Goal: Find contact information: Find contact information

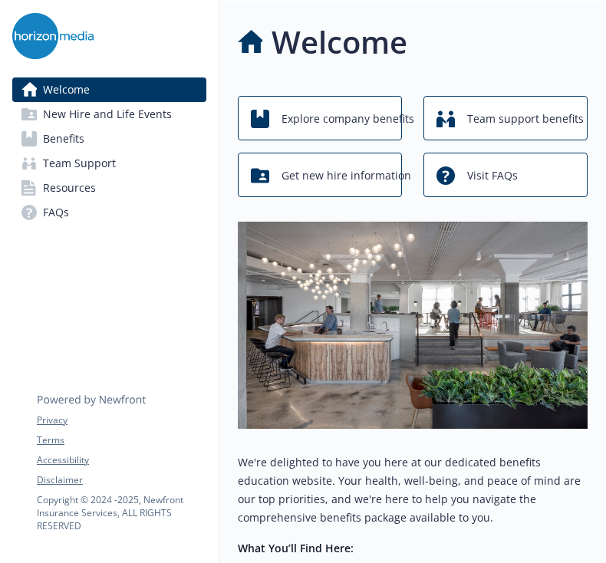
click at [135, 135] on link "Benefits" at bounding box center [109, 139] width 194 height 25
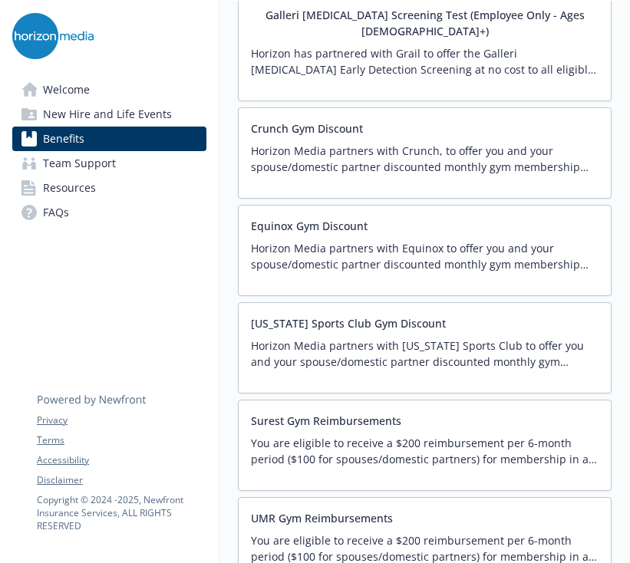
scroll to position [3520, 0]
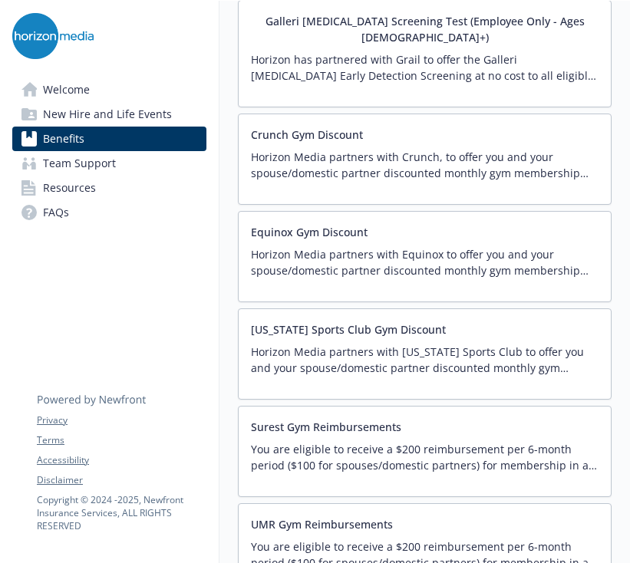
click at [356, 211] on div "Equinox Gym Discount Horizon Media partners with Equinox to offer you and your …" at bounding box center [425, 256] width 374 height 91
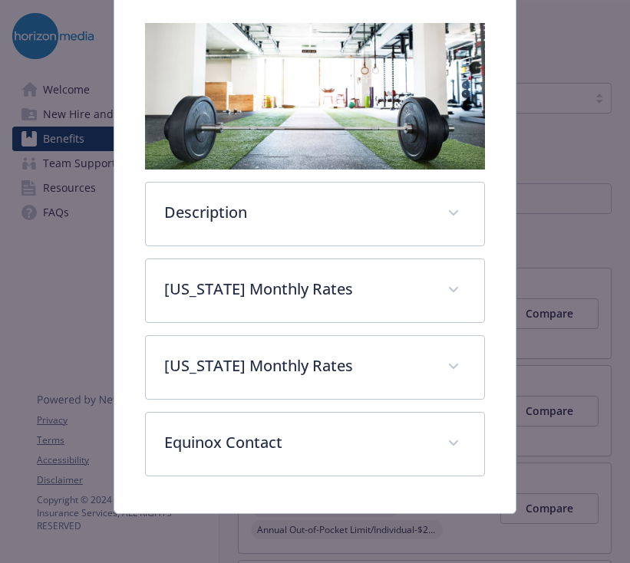
scroll to position [265, 0]
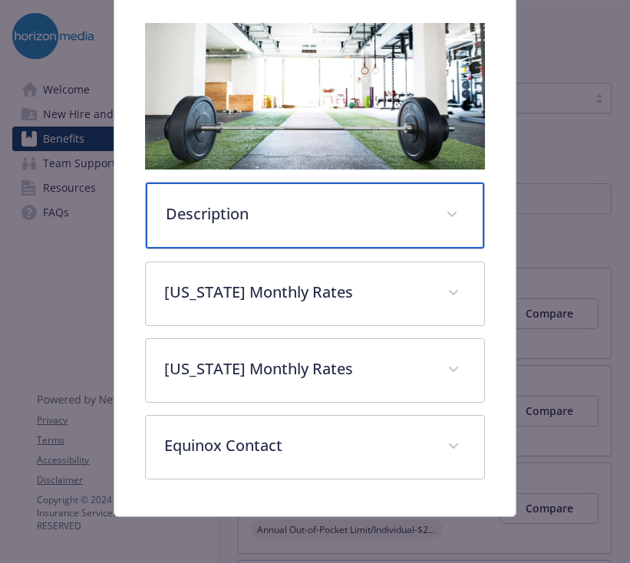
click at [403, 218] on p "Description" at bounding box center [297, 214] width 262 height 23
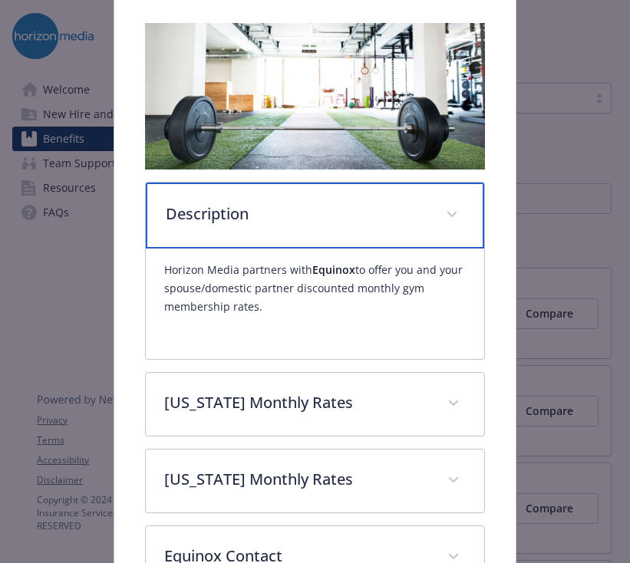
scroll to position [295, 0]
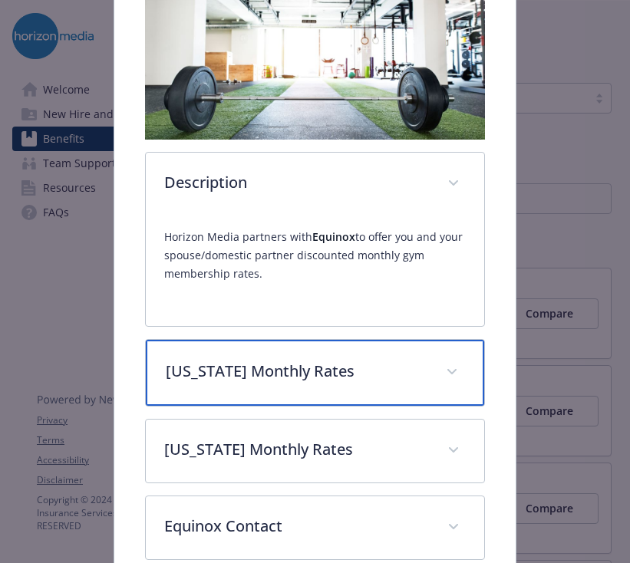
click at [394, 395] on div "[US_STATE] Monthly Rates" at bounding box center [315, 373] width 338 height 66
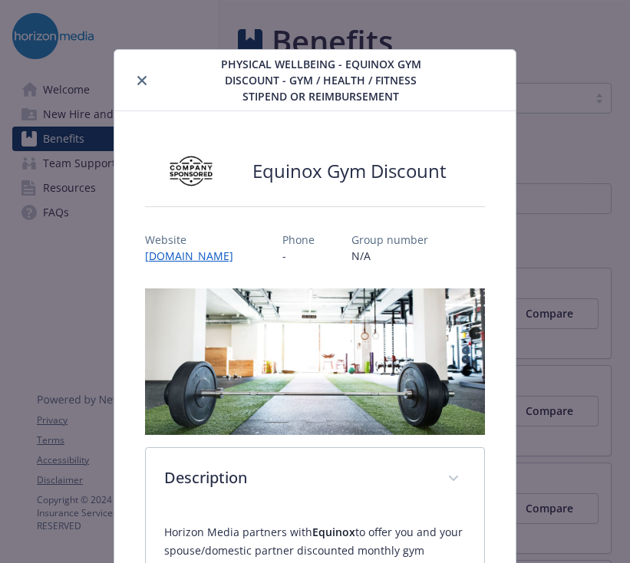
scroll to position [0, 0]
click at [140, 81] on icon "close" at bounding box center [141, 80] width 9 height 9
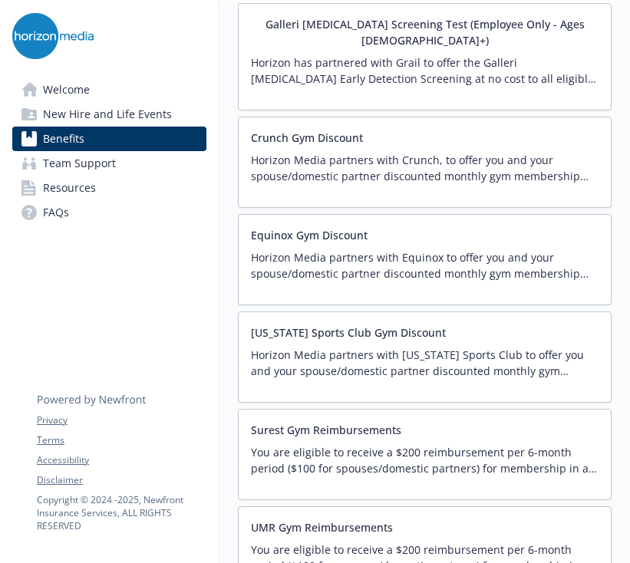
scroll to position [3588, 0]
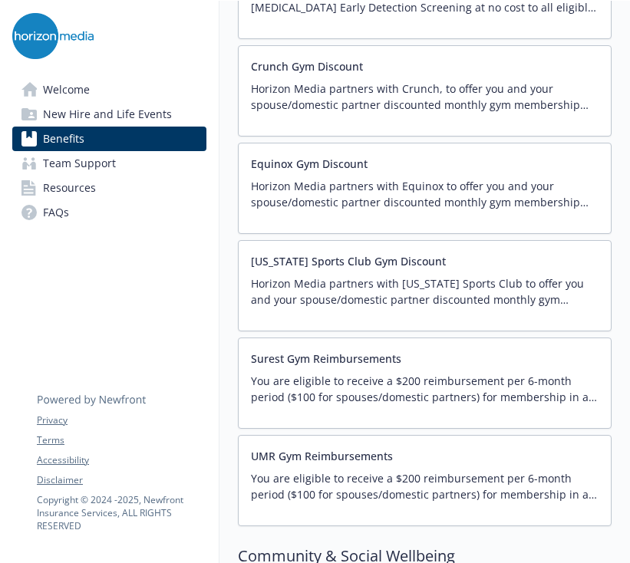
click at [358, 178] on p "Horizon Media partners with Equinox to offer you and your spouse/domestic partn…" at bounding box center [425, 194] width 348 height 32
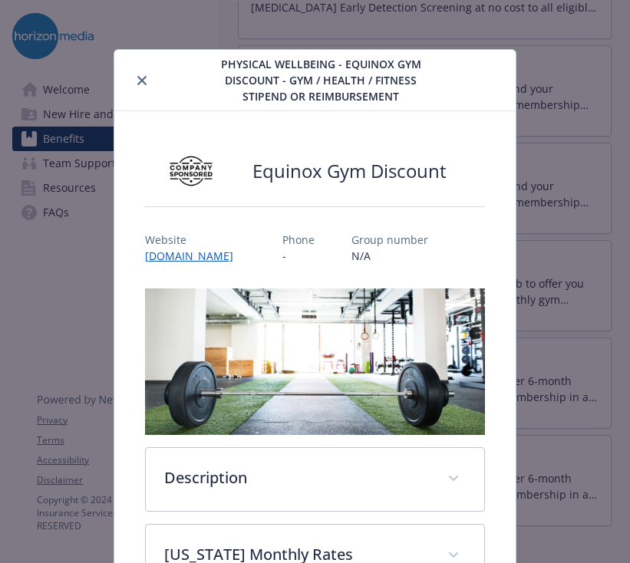
scroll to position [46, 0]
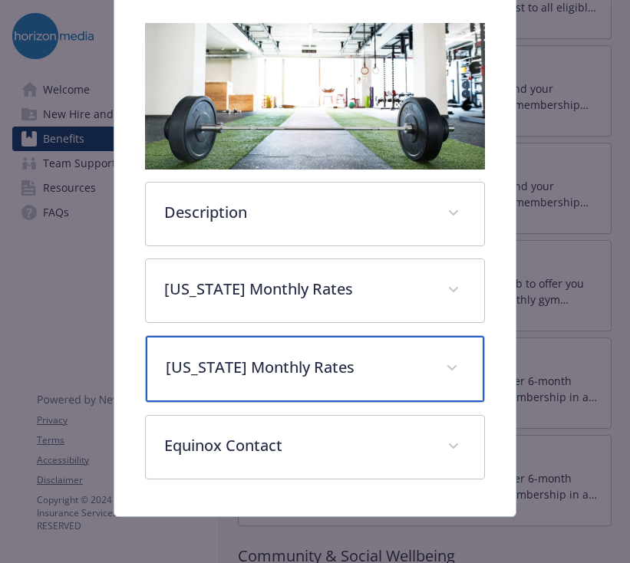
click at [345, 365] on p "[US_STATE] Monthly Rates" at bounding box center [297, 367] width 262 height 23
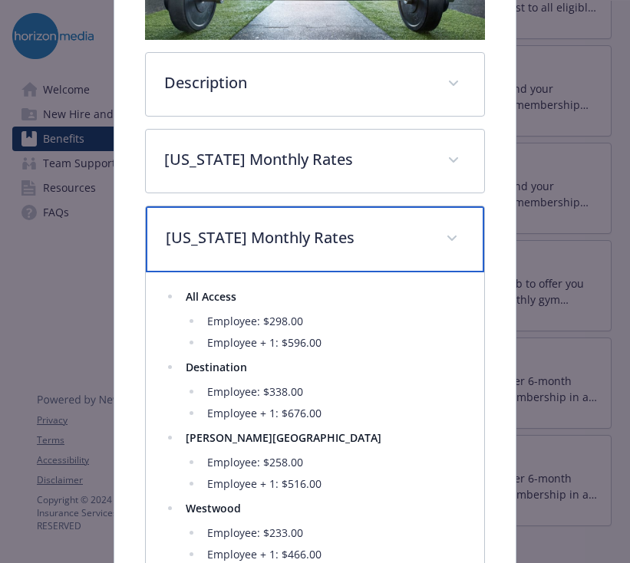
scroll to position [428, 0]
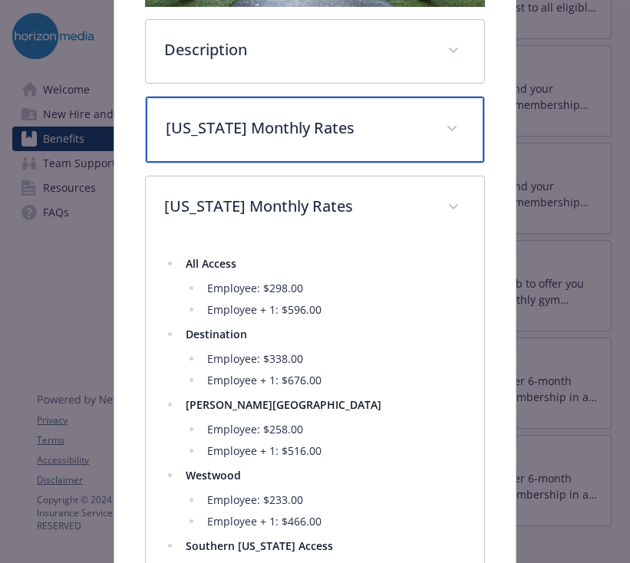
click at [371, 145] on div "[US_STATE] Monthly Rates" at bounding box center [315, 130] width 338 height 66
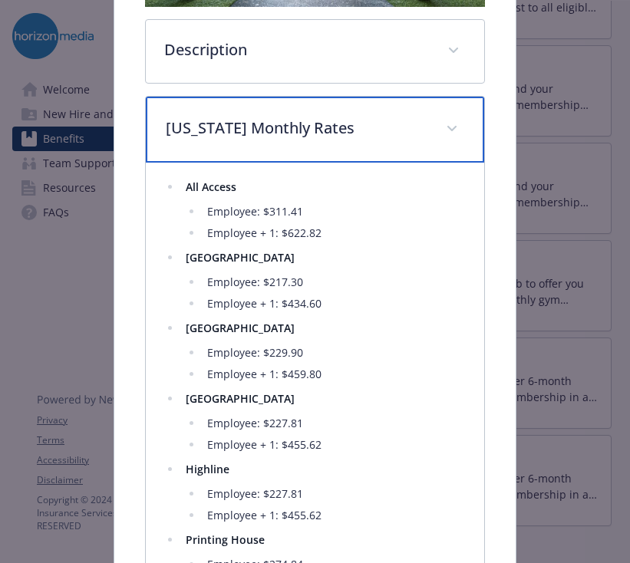
click at [346, 124] on p "[US_STATE] Monthly Rates" at bounding box center [297, 128] width 262 height 23
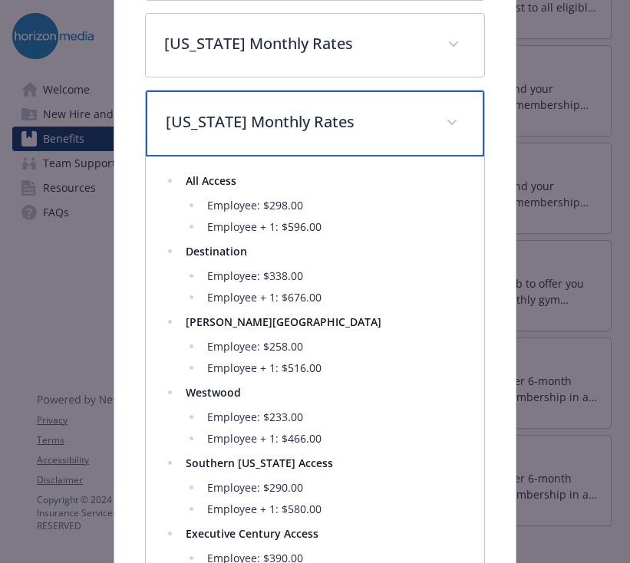
click at [362, 117] on p "[US_STATE] Monthly Rates" at bounding box center [297, 121] width 262 height 23
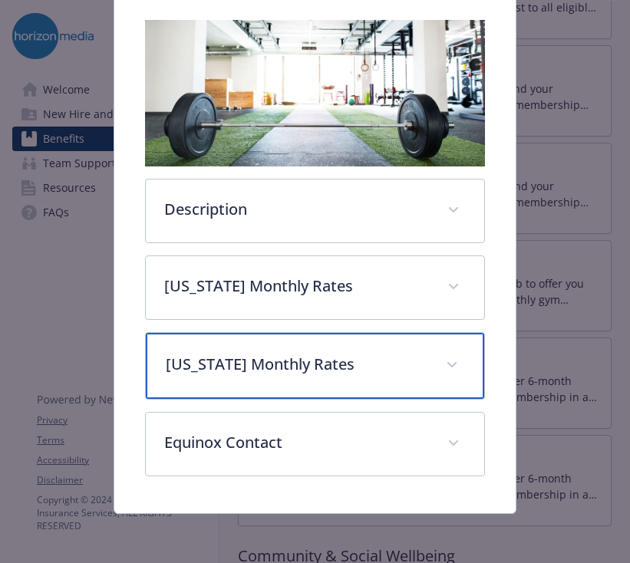
scroll to position [269, 0]
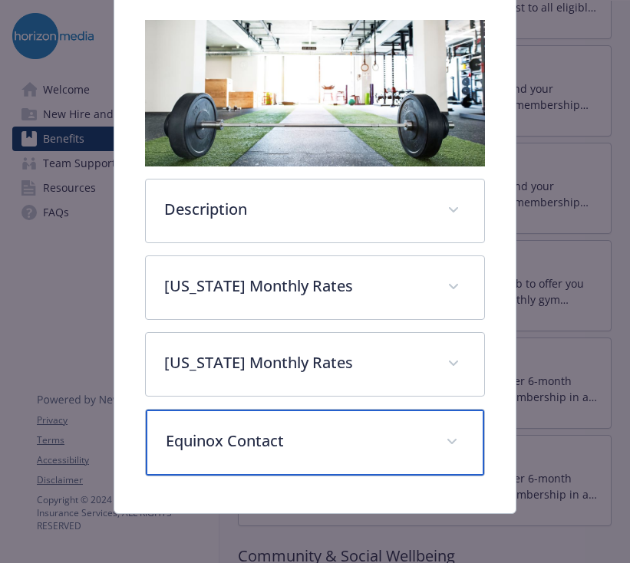
click at [356, 434] on p "Equinox Contact" at bounding box center [297, 441] width 262 height 23
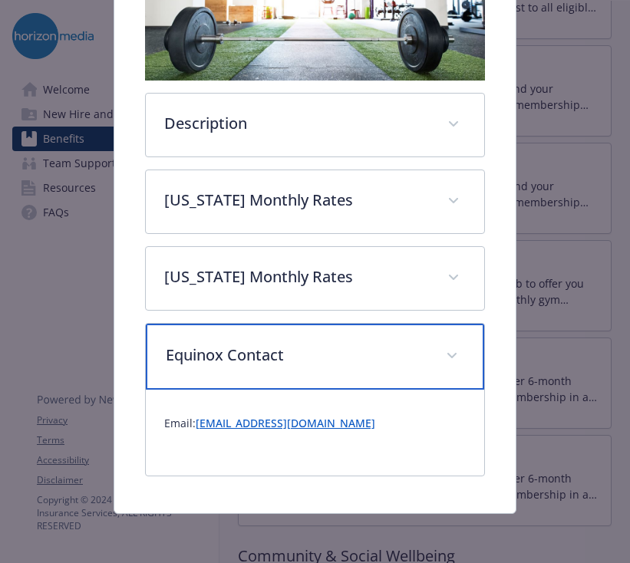
scroll to position [354, 0]
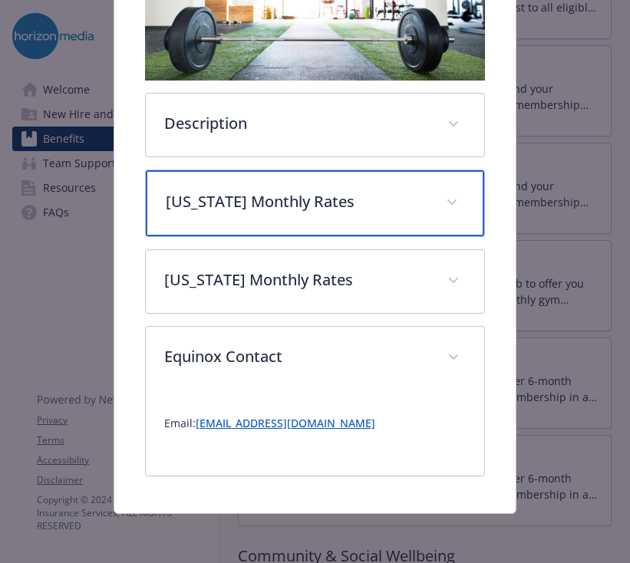
click at [352, 225] on div "[US_STATE] Monthly Rates" at bounding box center [315, 203] width 338 height 66
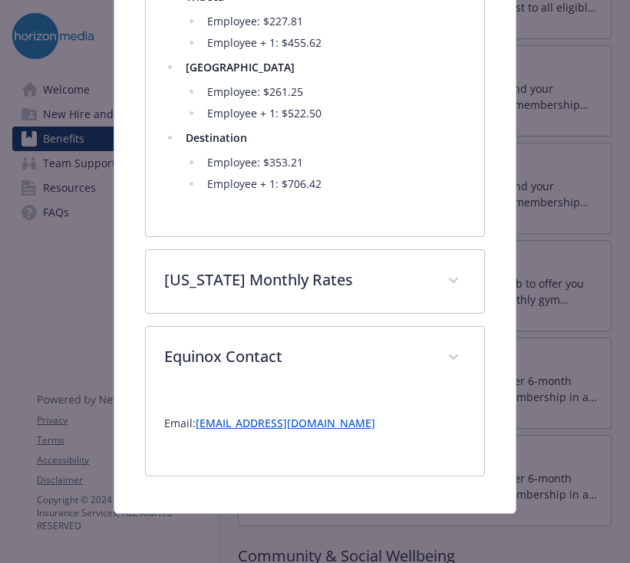
scroll to position [1039, 0]
drag, startPoint x: 374, startPoint y: 427, endPoint x: 196, endPoint y: 424, distance: 177.2
click at [196, 424] on p "Email: [EMAIL_ADDRESS][DOMAIN_NAME]" at bounding box center [315, 423] width 302 height 18
copy p "[EMAIL_ADDRESS][DOMAIN_NAME]"
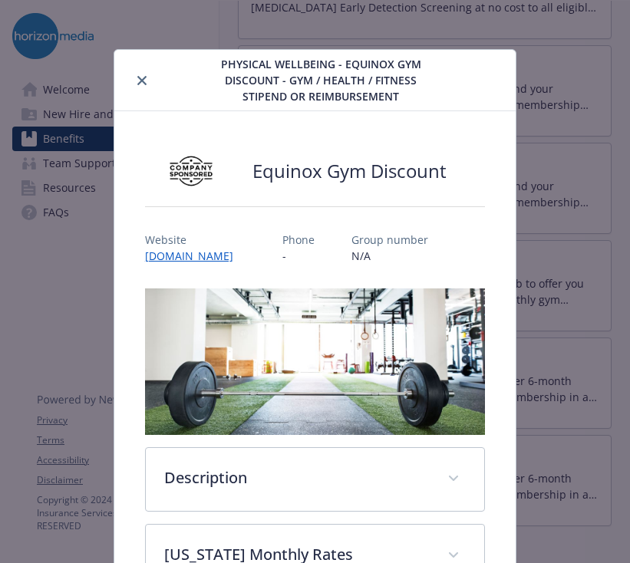
scroll to position [0, 0]
click at [140, 76] on icon "close" at bounding box center [141, 80] width 9 height 9
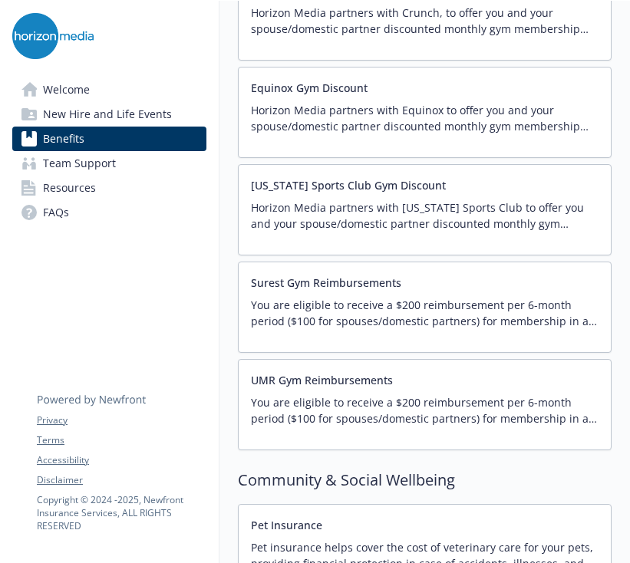
scroll to position [3617, 0]
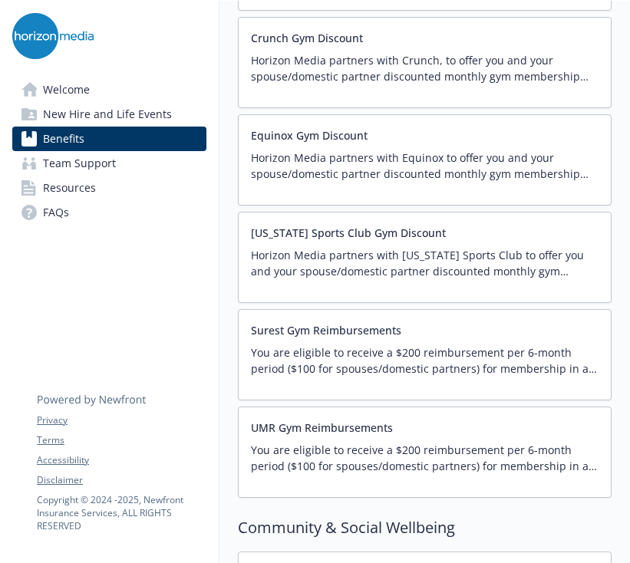
click at [408, 344] on p "You are eligible to receive a $200 reimbursement per 6-month period ($100 for s…" at bounding box center [425, 360] width 348 height 32
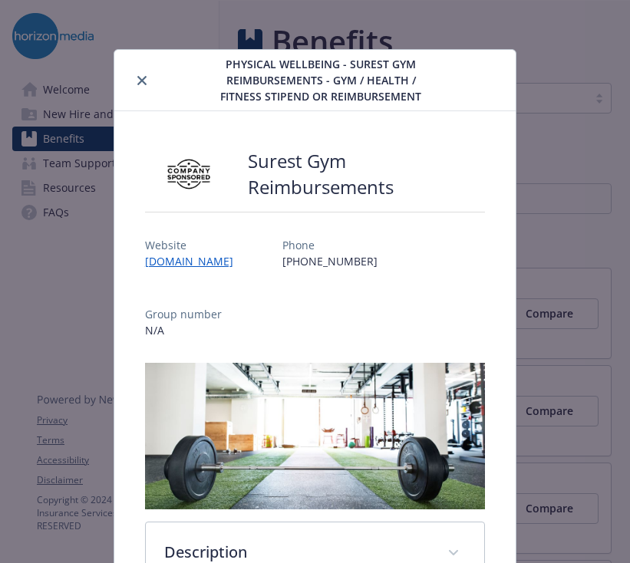
scroll to position [13, 0]
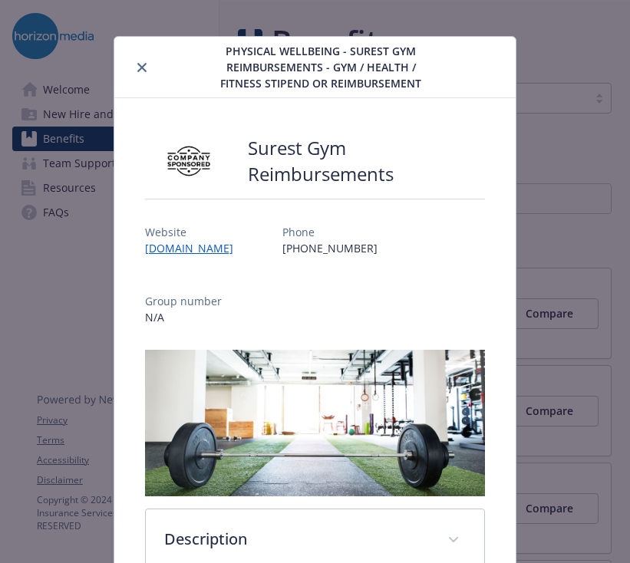
click at [141, 58] on button "close" at bounding box center [142, 67] width 18 height 18
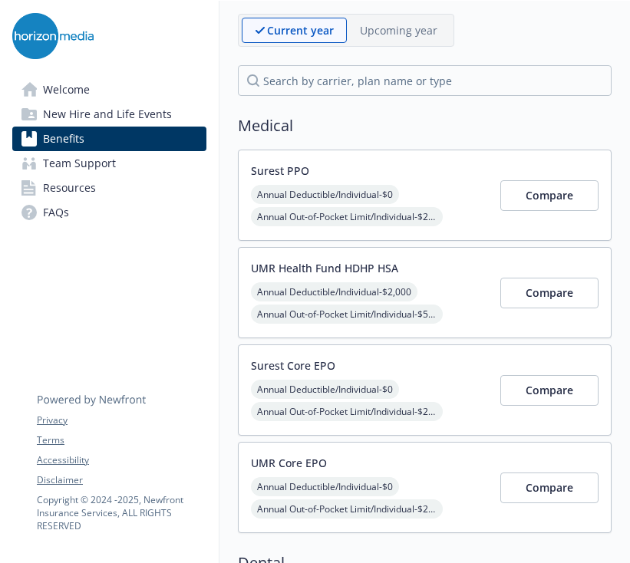
scroll to position [117, 0]
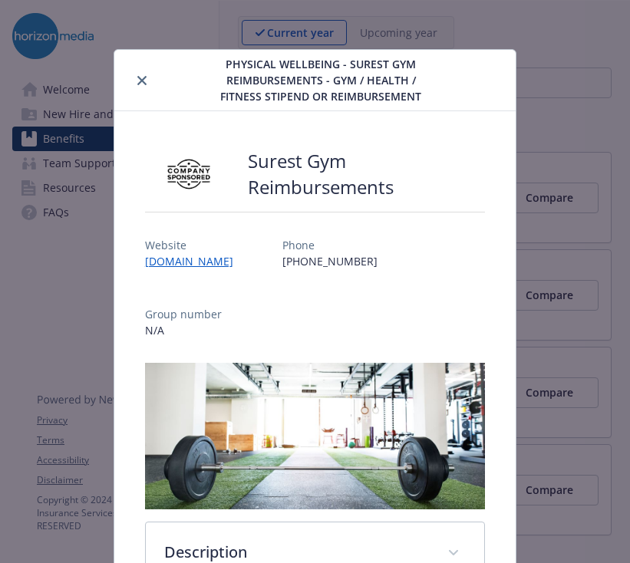
scroll to position [46, 0]
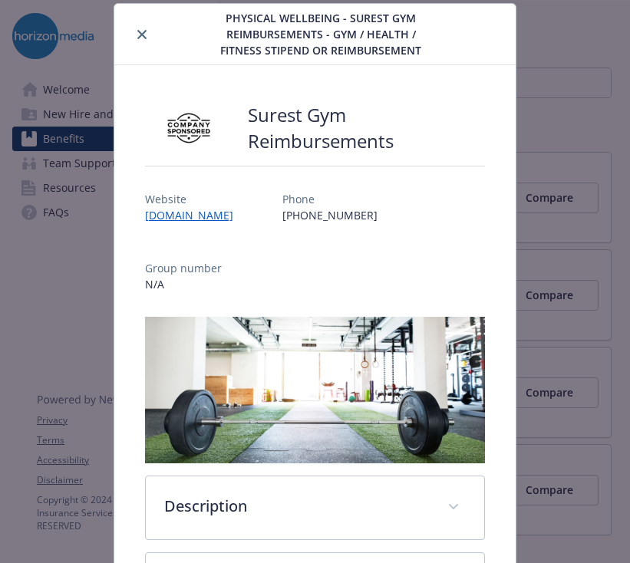
click at [145, 36] on icon "close" at bounding box center [141, 34] width 9 height 9
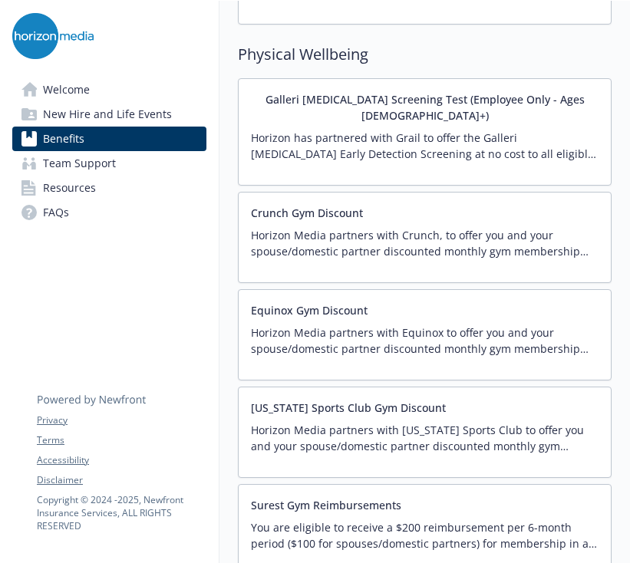
scroll to position [3539, 0]
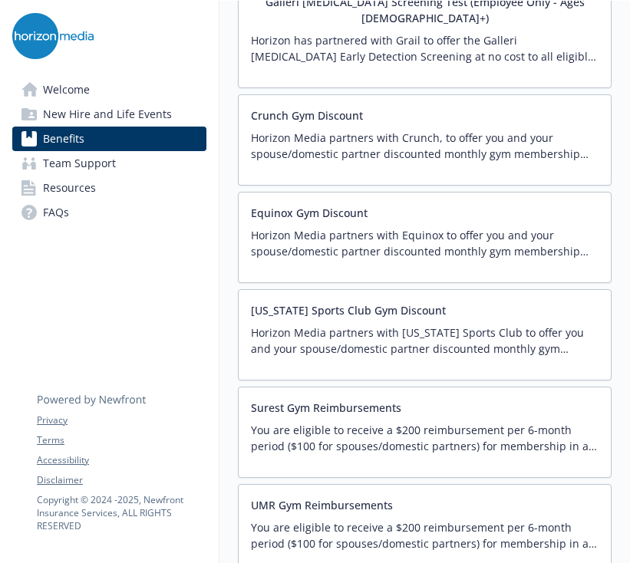
click at [460, 325] on p "Horizon Media partners with [US_STATE] Sports Club to offer you and your spouse…" at bounding box center [425, 341] width 348 height 32
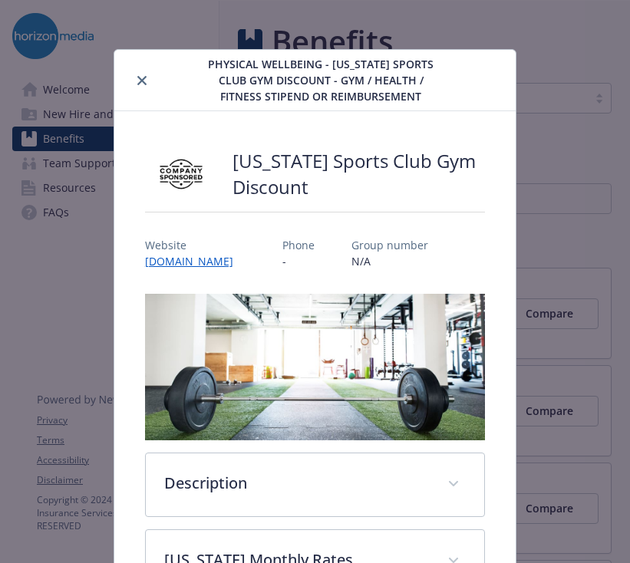
scroll to position [46, 0]
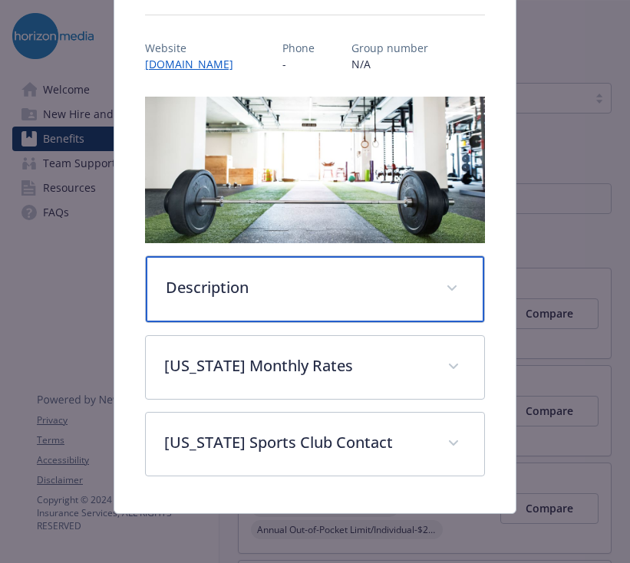
click at [401, 299] on p "Description" at bounding box center [297, 287] width 262 height 23
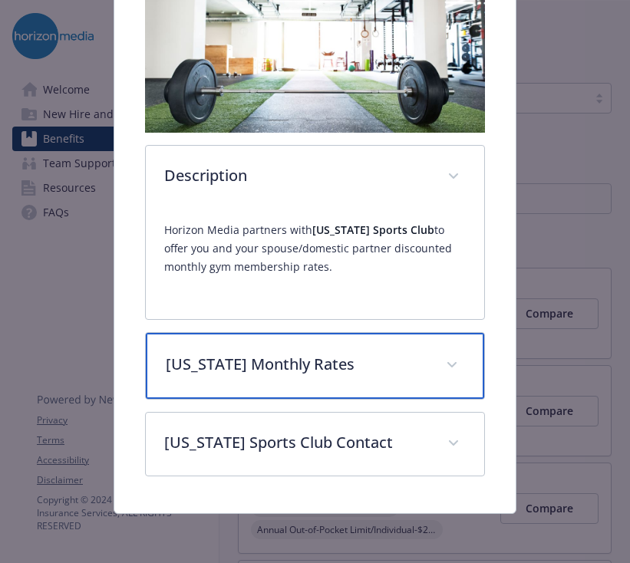
scroll to position [377, 0]
click at [381, 379] on div "[US_STATE] Monthly Rates" at bounding box center [315, 366] width 338 height 66
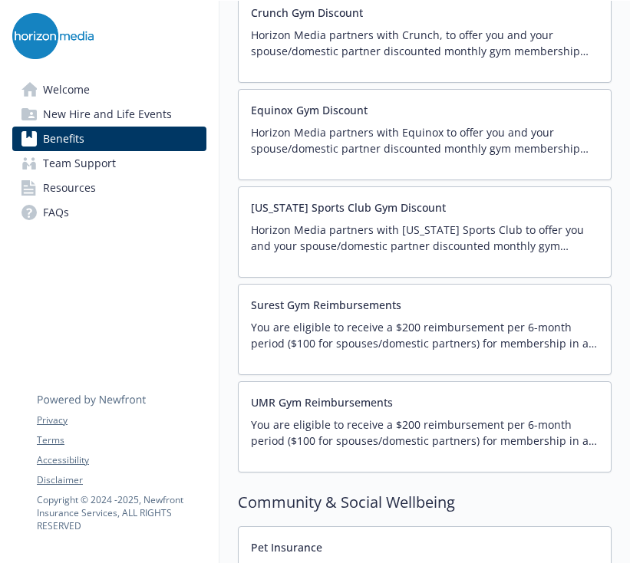
scroll to position [3638, 0]
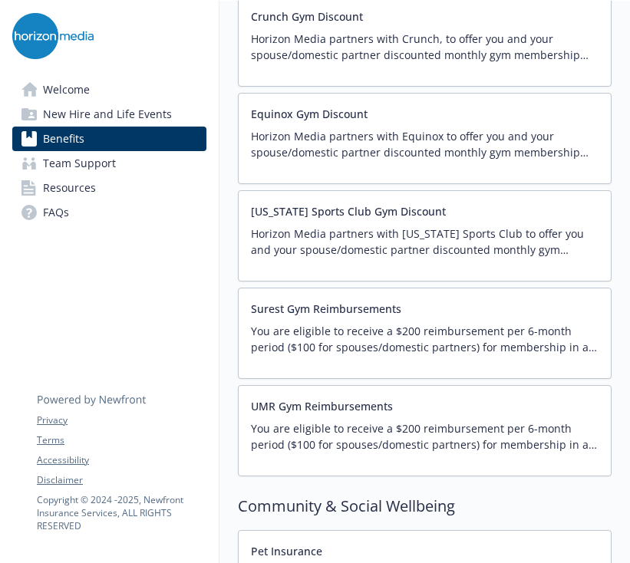
click at [463, 402] on div "UMR Gym Reimbursements You are eligible to receive a $200 reimbursement per 6-m…" at bounding box center [425, 430] width 348 height 65
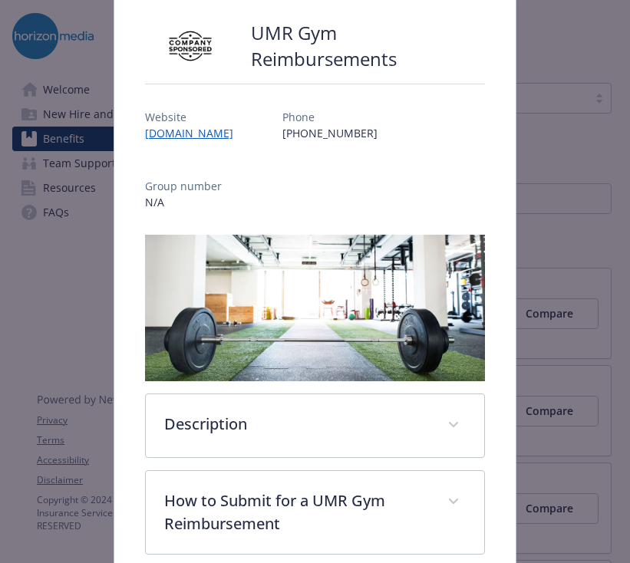
scroll to position [124, 0]
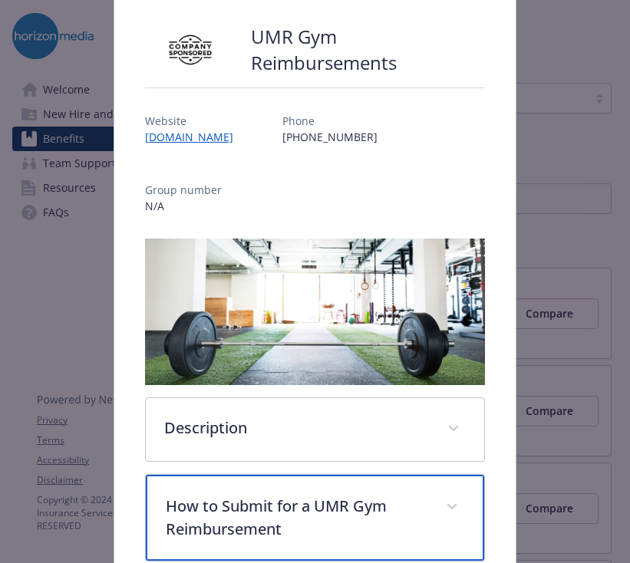
click at [369, 495] on p "How to Submit for a UMR Gym Reimbursement" at bounding box center [297, 518] width 262 height 46
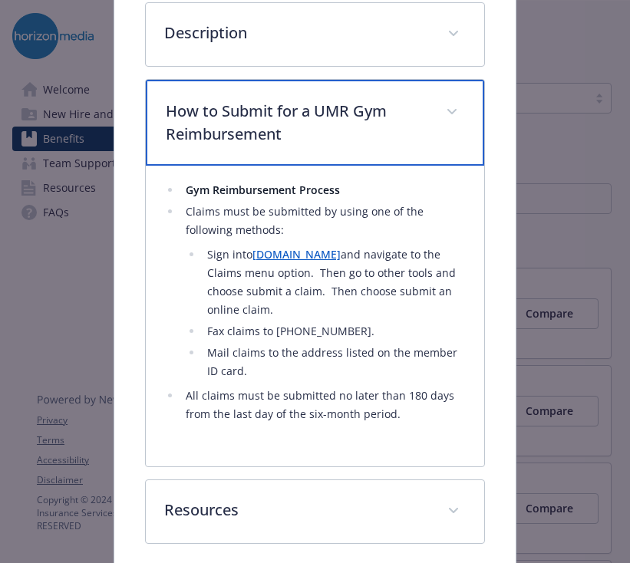
scroll to position [517, 0]
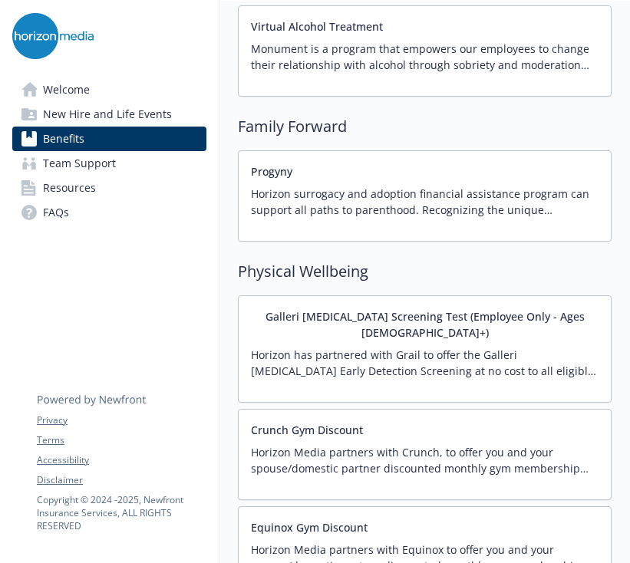
scroll to position [3237, 0]
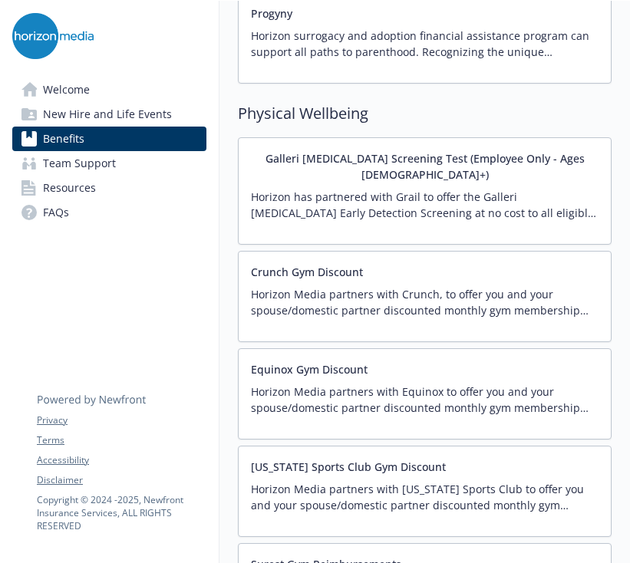
click at [480, 264] on div "Crunch Gym Discount Horizon Media partners with Crunch, to offer you and your s…" at bounding box center [425, 296] width 348 height 65
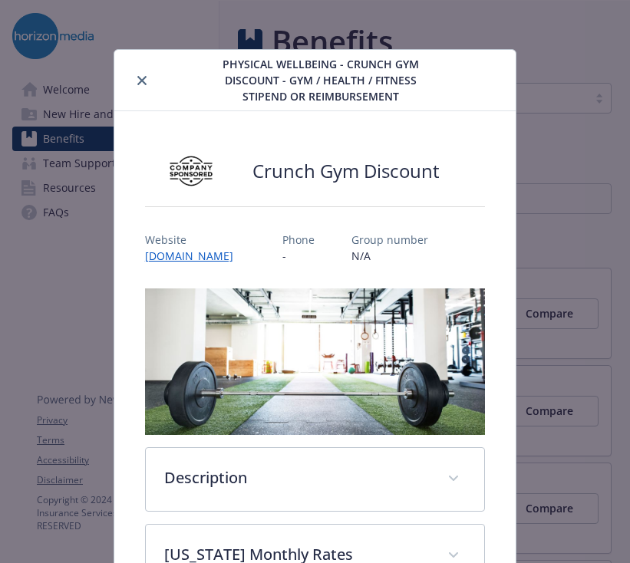
scroll to position [46, 0]
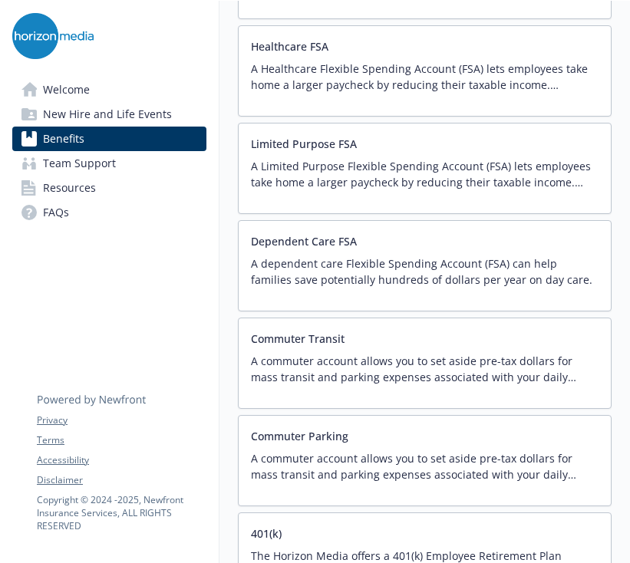
scroll to position [2491, 0]
